Goal: Transaction & Acquisition: Purchase product/service

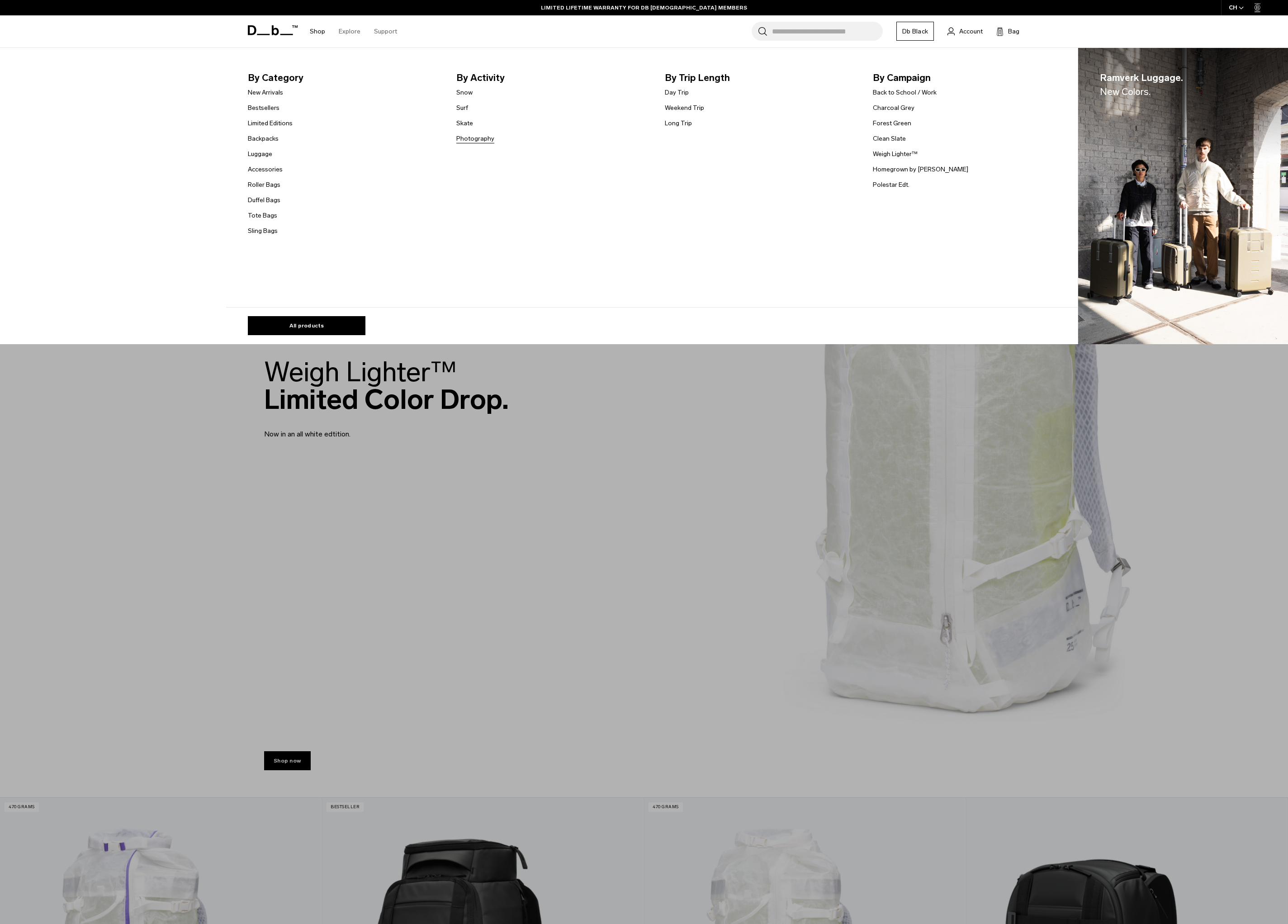
click at [464, 136] on link "Photography" at bounding box center [476, 138] width 38 height 10
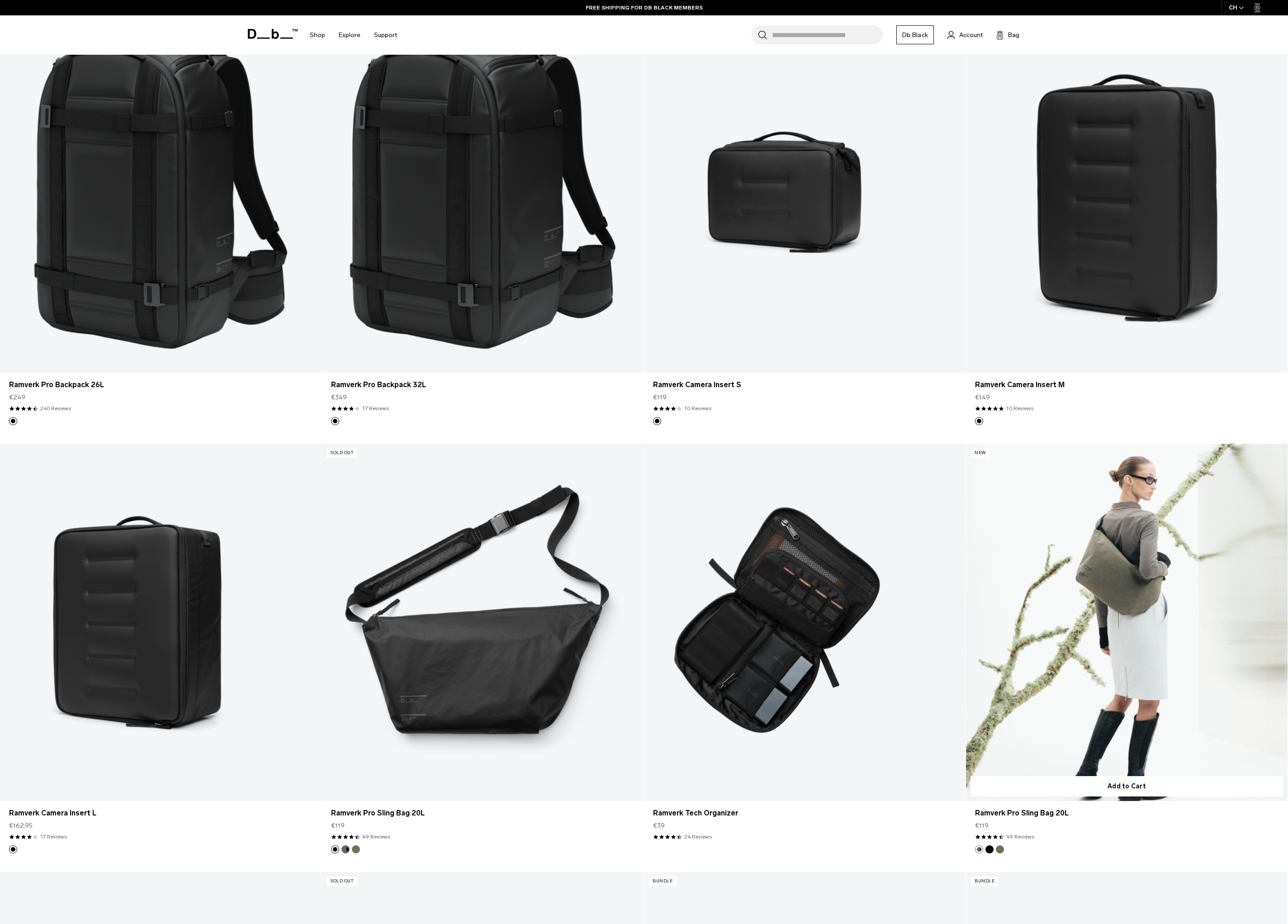
scroll to position [336, 0]
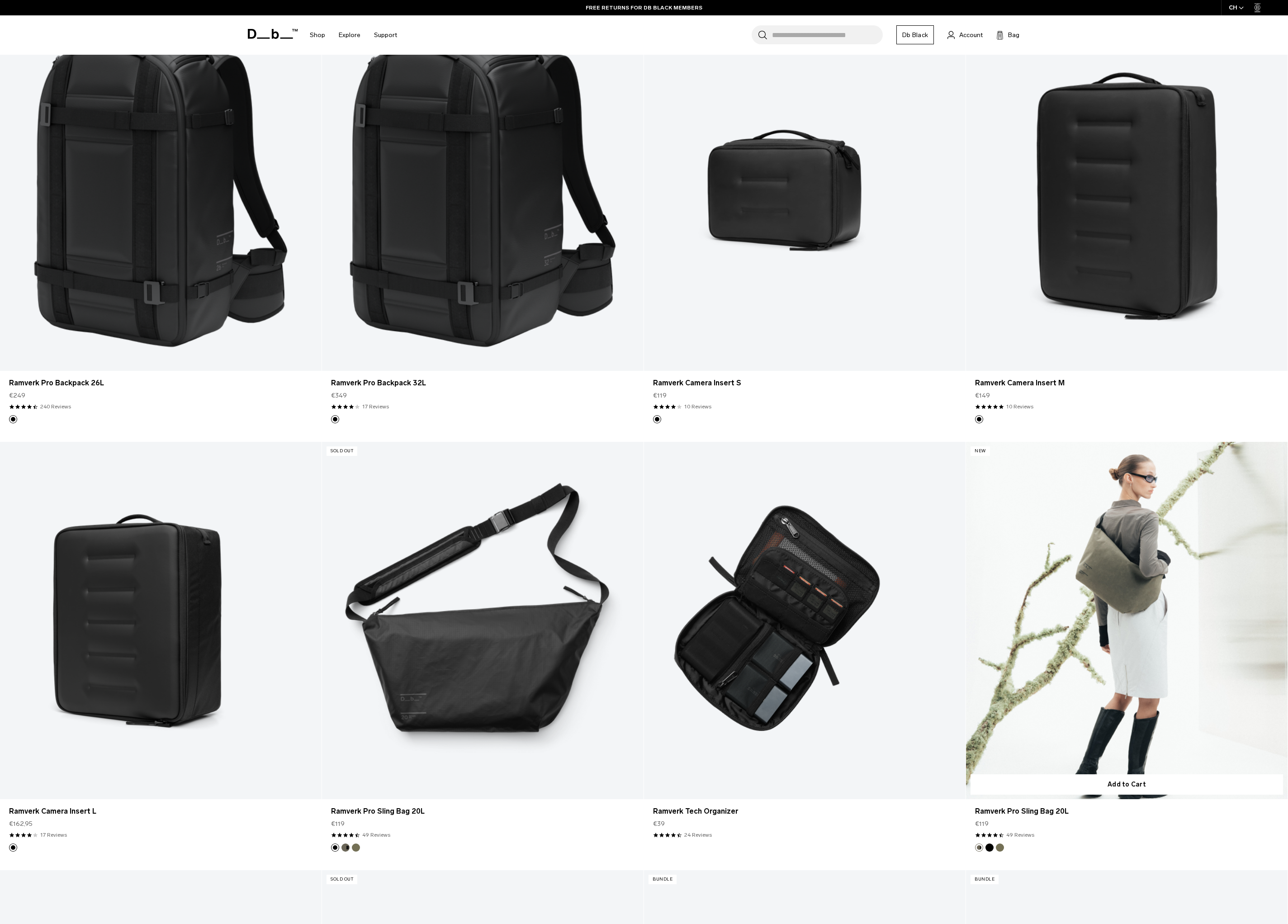
click at [1046, 693] on link "Ramverk Pro Sling Bag 20L" at bounding box center [1126, 620] width 322 height 358
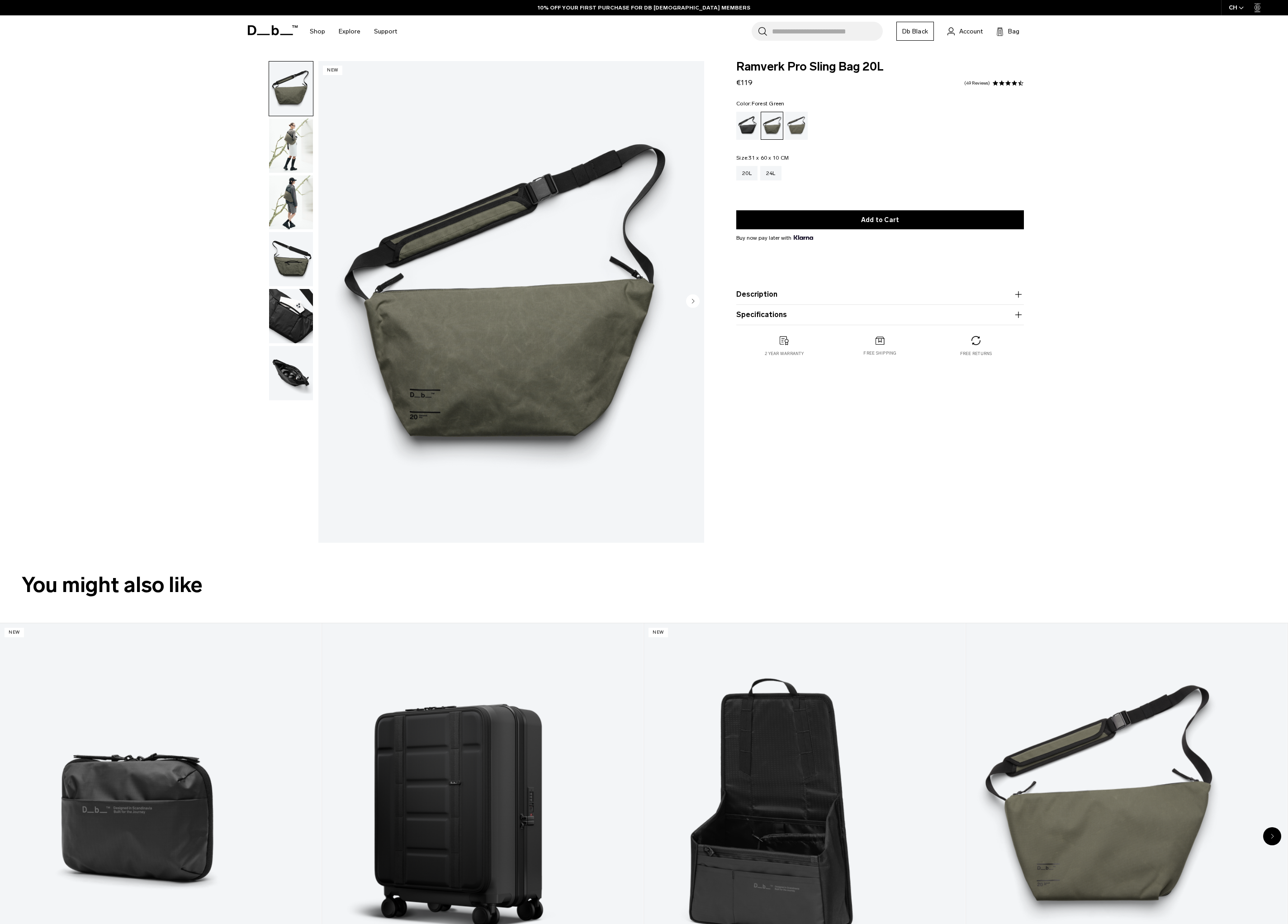
click at [292, 132] on img "button" at bounding box center [291, 146] width 44 height 54
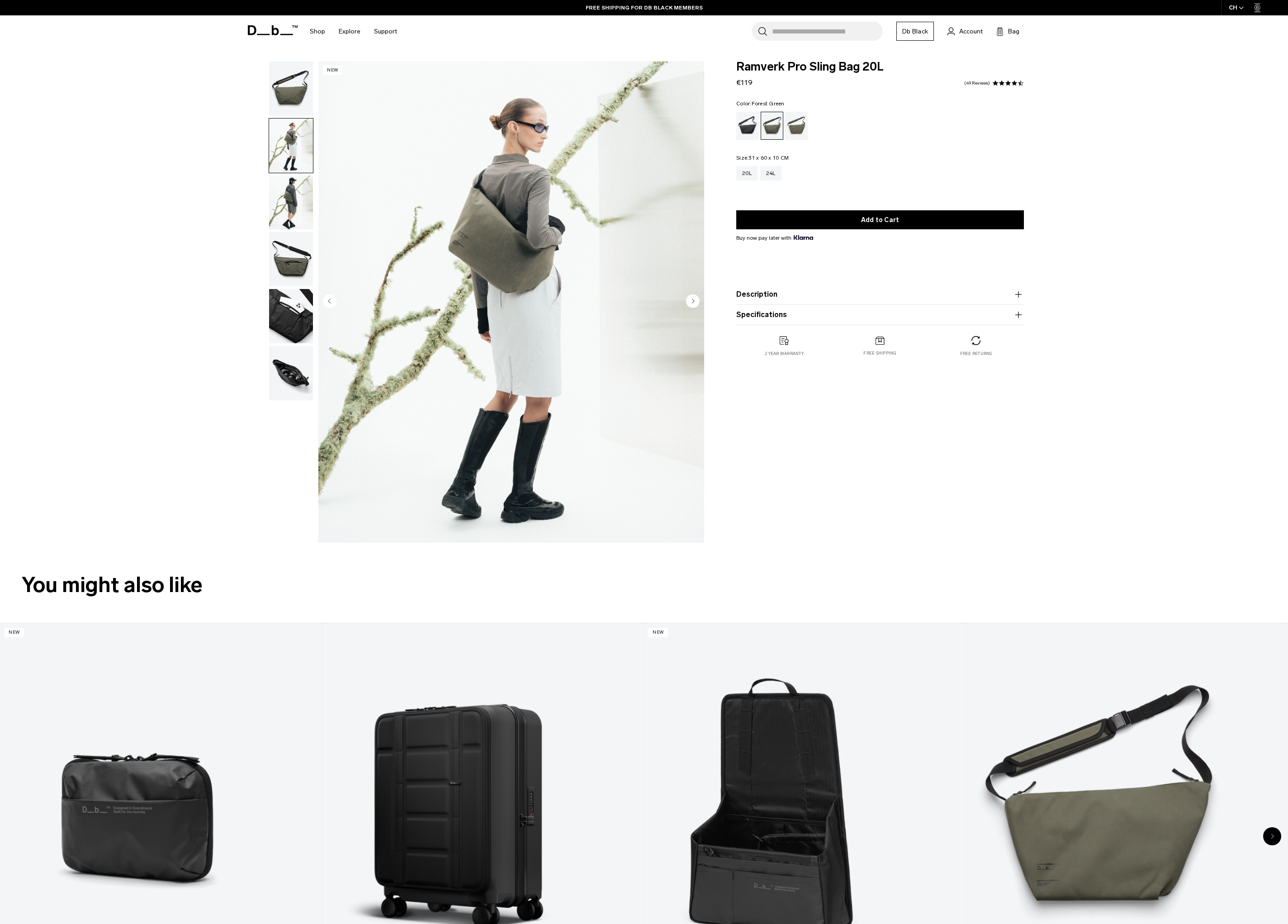
click at [294, 204] on img "button" at bounding box center [291, 202] width 44 height 54
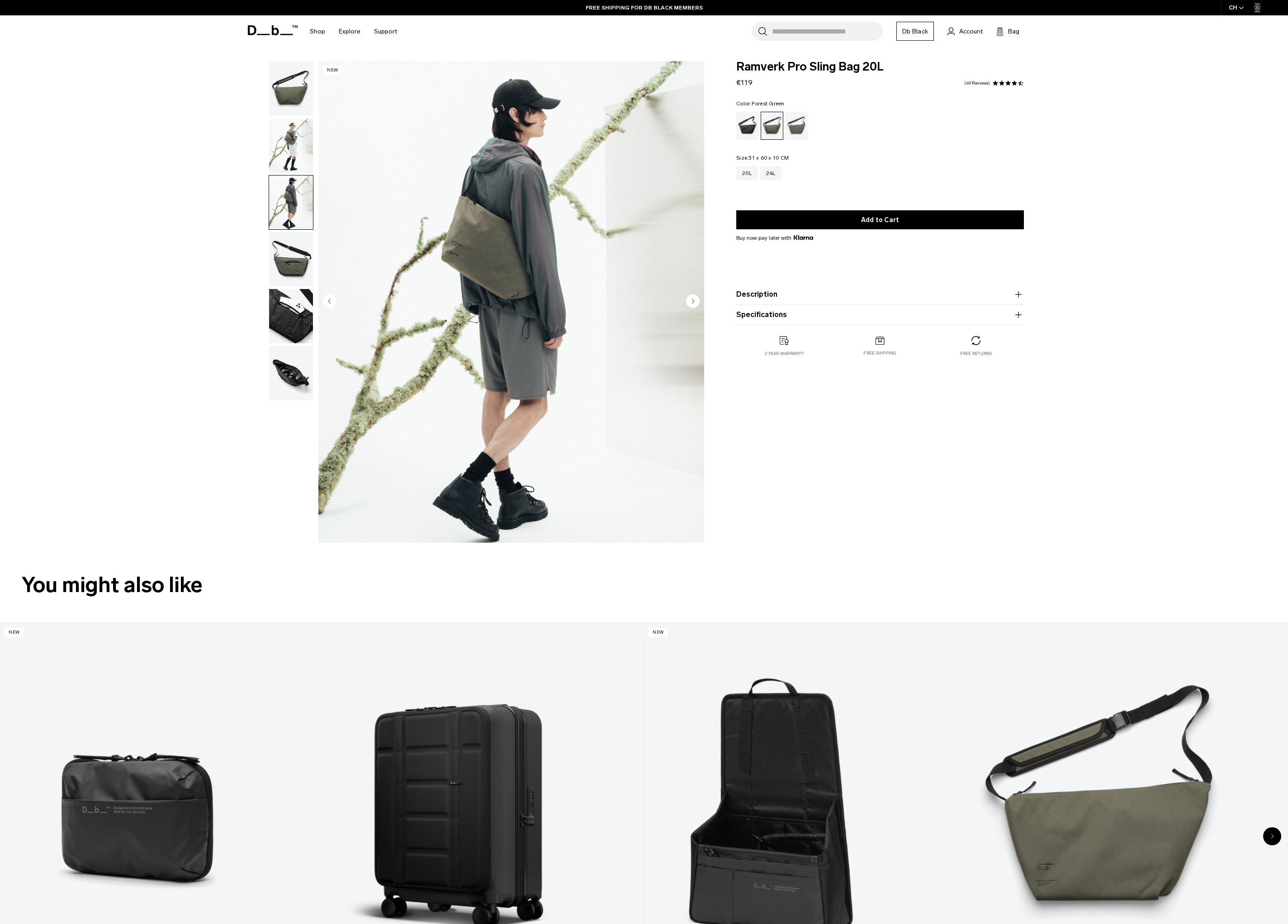
click at [296, 270] on img "button" at bounding box center [291, 259] width 44 height 54
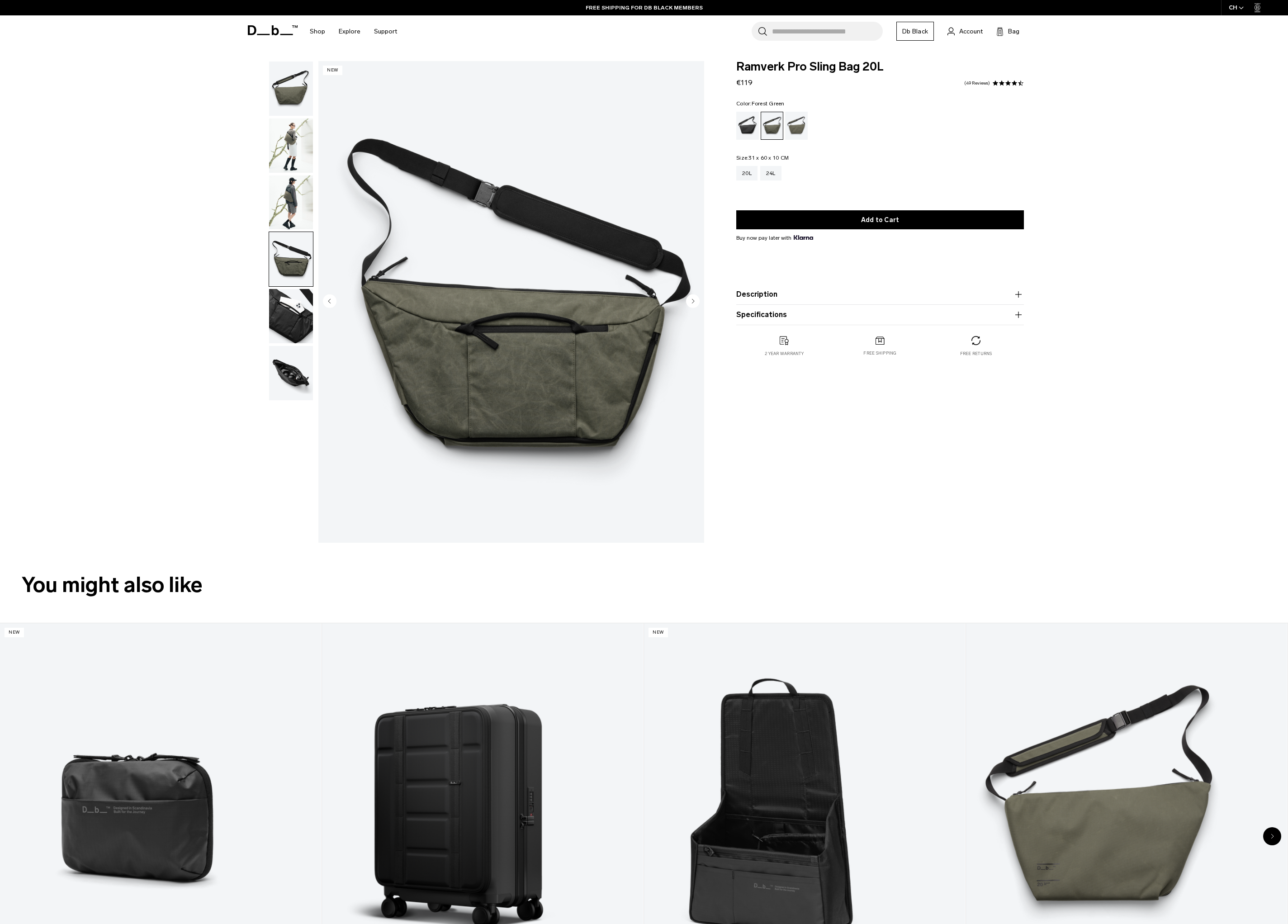
click at [304, 318] on img "button" at bounding box center [291, 316] width 44 height 54
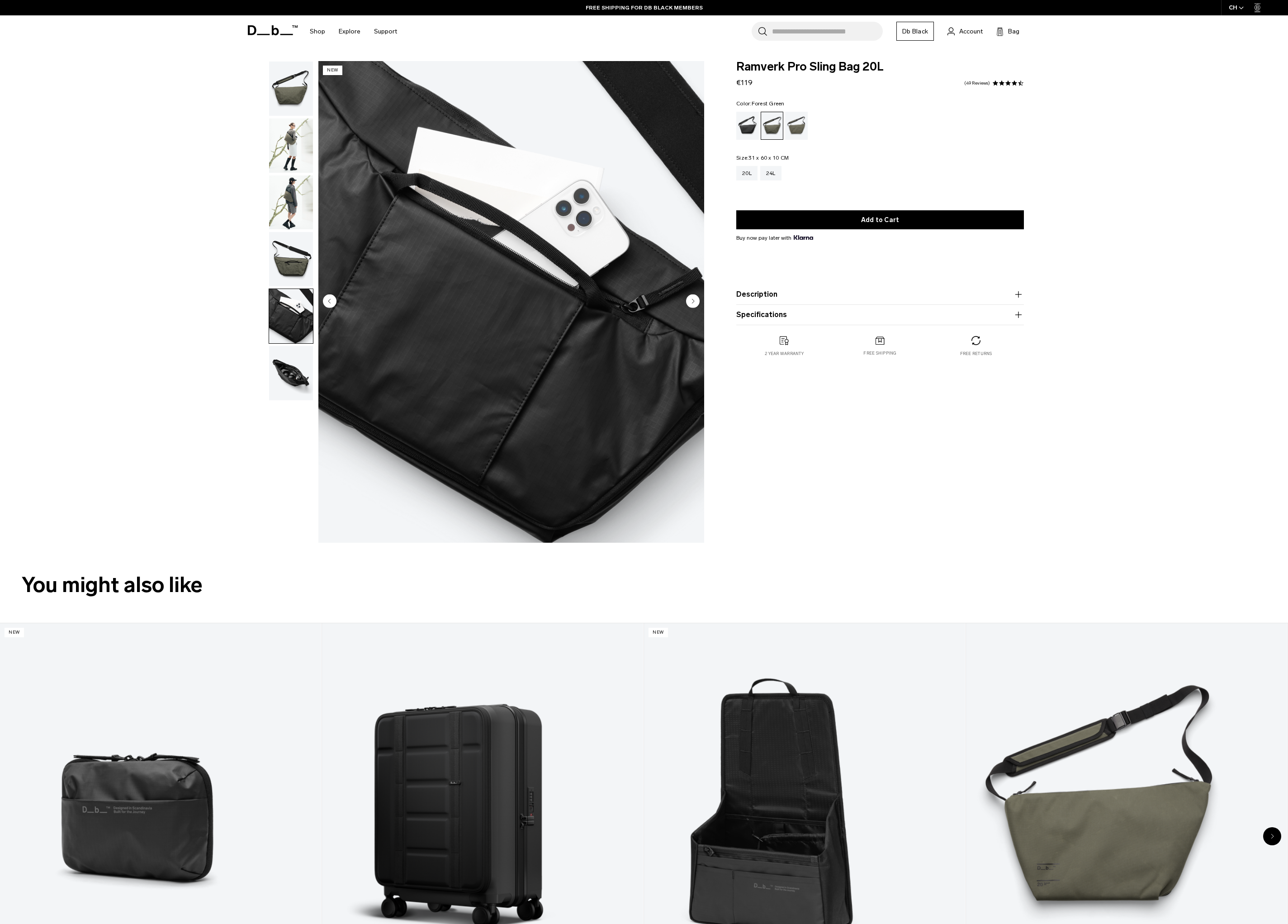
click at [290, 370] on img "button" at bounding box center [291, 373] width 44 height 54
